Goal: Navigation & Orientation: Go to known website

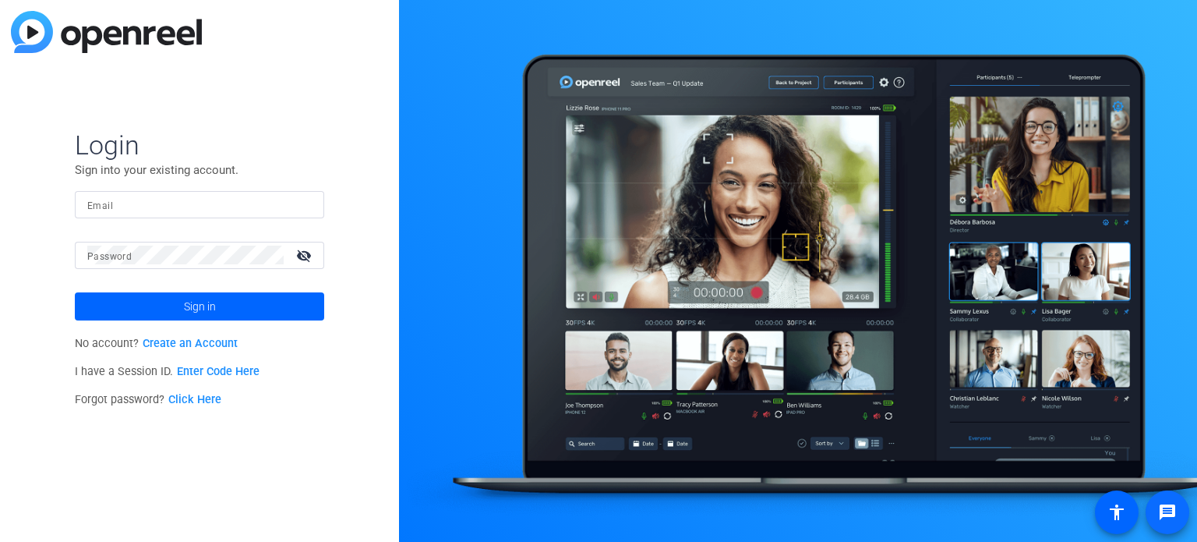
click at [1167, 505] on mat-icon "message" at bounding box center [1167, 512] width 19 height 19
click at [1107, 510] on mat-icon "accessibility" at bounding box center [1116, 512] width 19 height 19
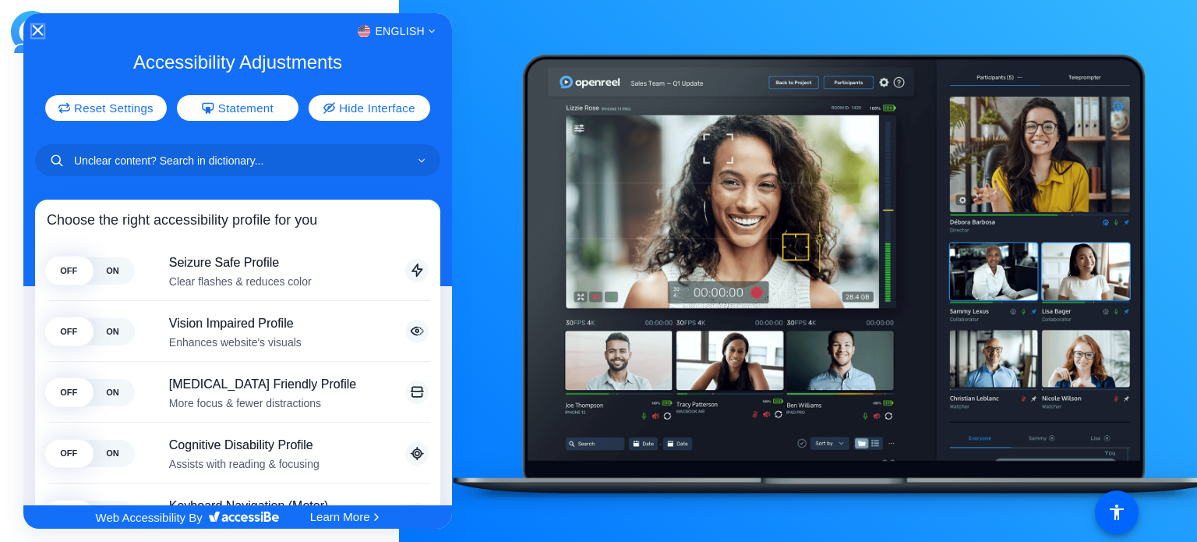
click at [32, 29] on icon "Close Accessibility Interface" at bounding box center [37, 30] width 11 height 11
